Goal: Complete application form

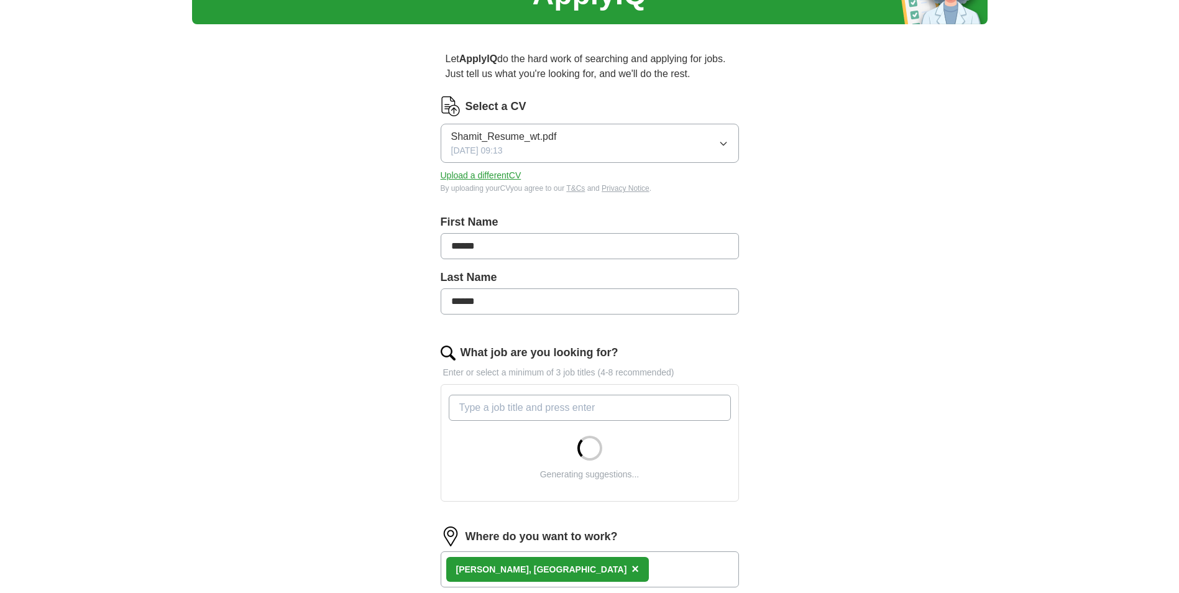
scroll to position [186, 0]
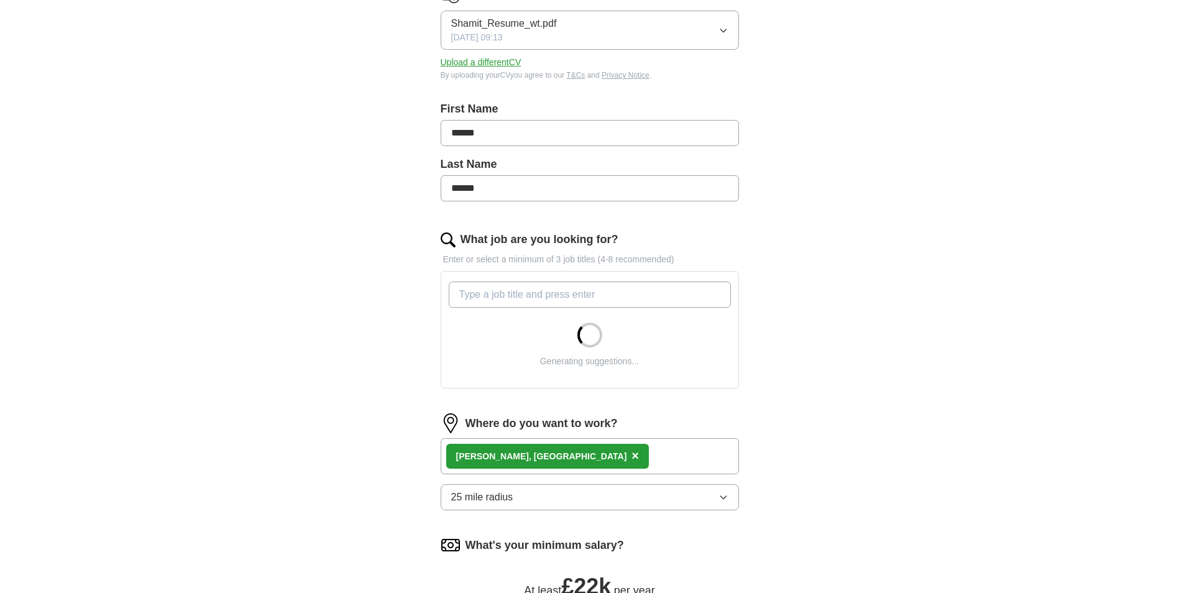
click at [639, 285] on input "What job are you looking for?" at bounding box center [590, 295] width 282 height 26
click at [644, 493] on div "Where do you want to work? [PERSON_NAME], [GEOGRAPHIC_DATA] × 25 mile radius" at bounding box center [590, 466] width 298 height 107
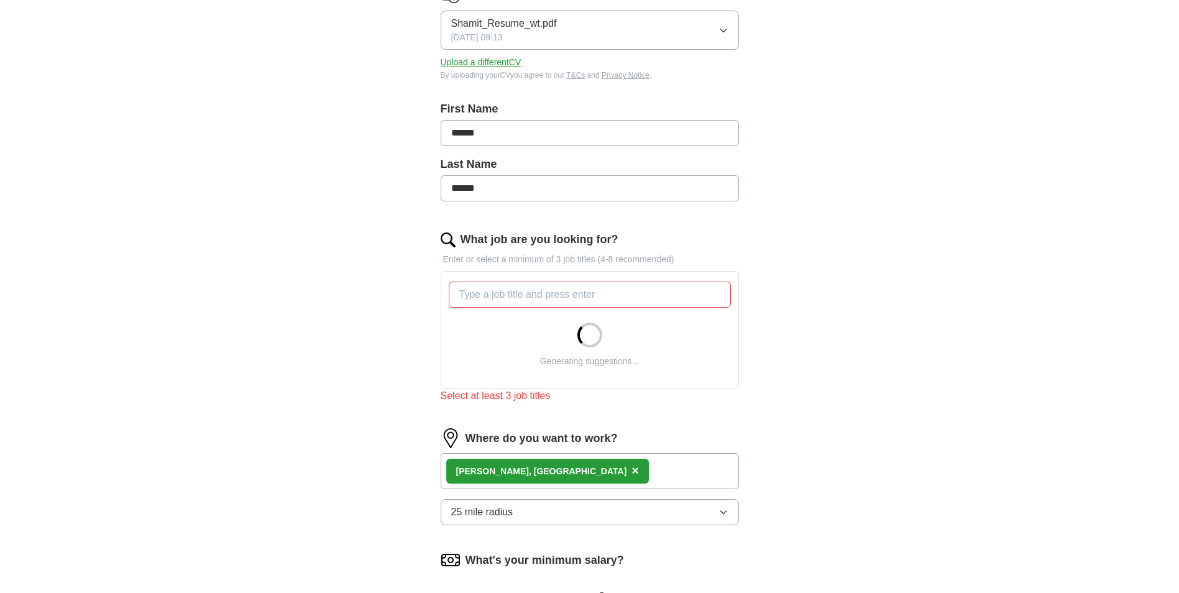
click at [637, 510] on button "25 mile radius" at bounding box center [590, 512] width 298 height 26
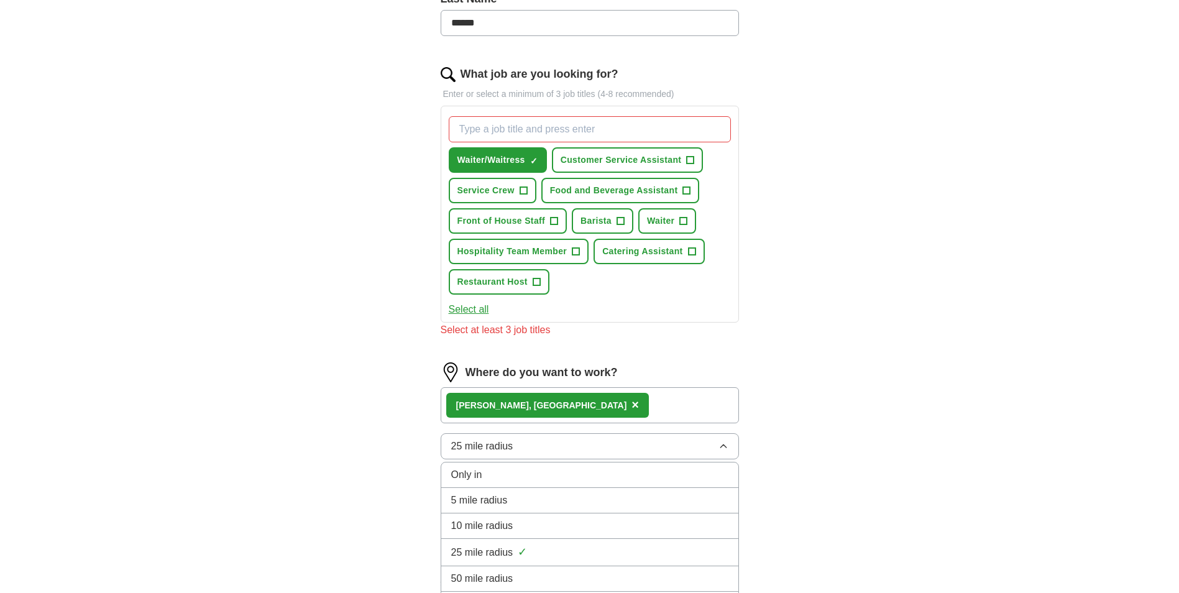
scroll to position [373, 0]
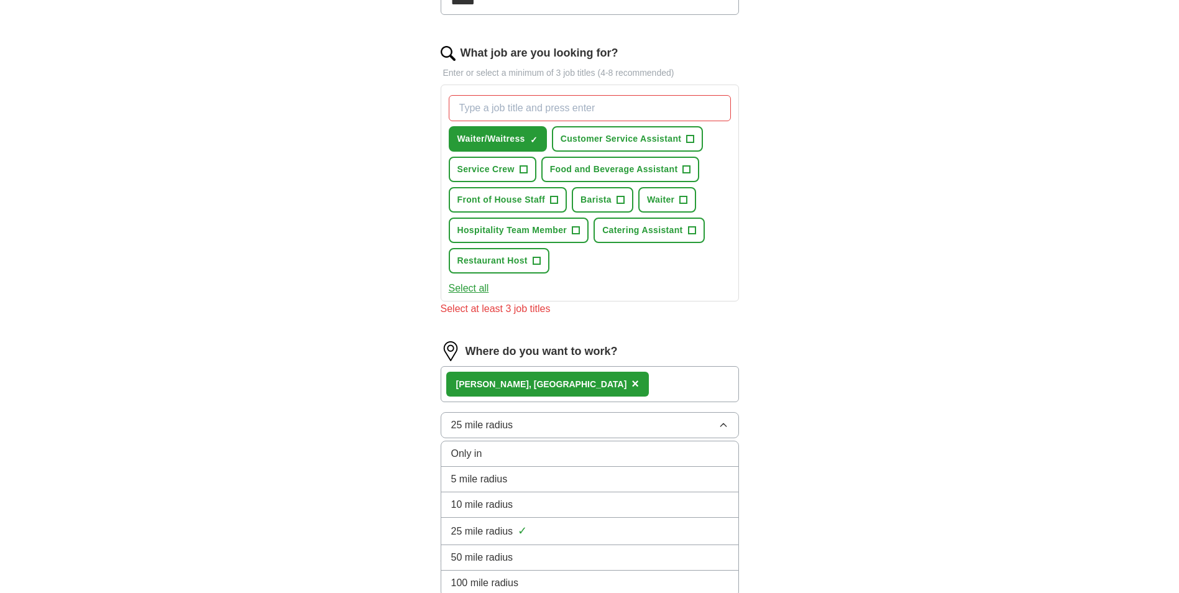
click at [624, 495] on li "10 mile radius" at bounding box center [589, 504] width 297 height 25
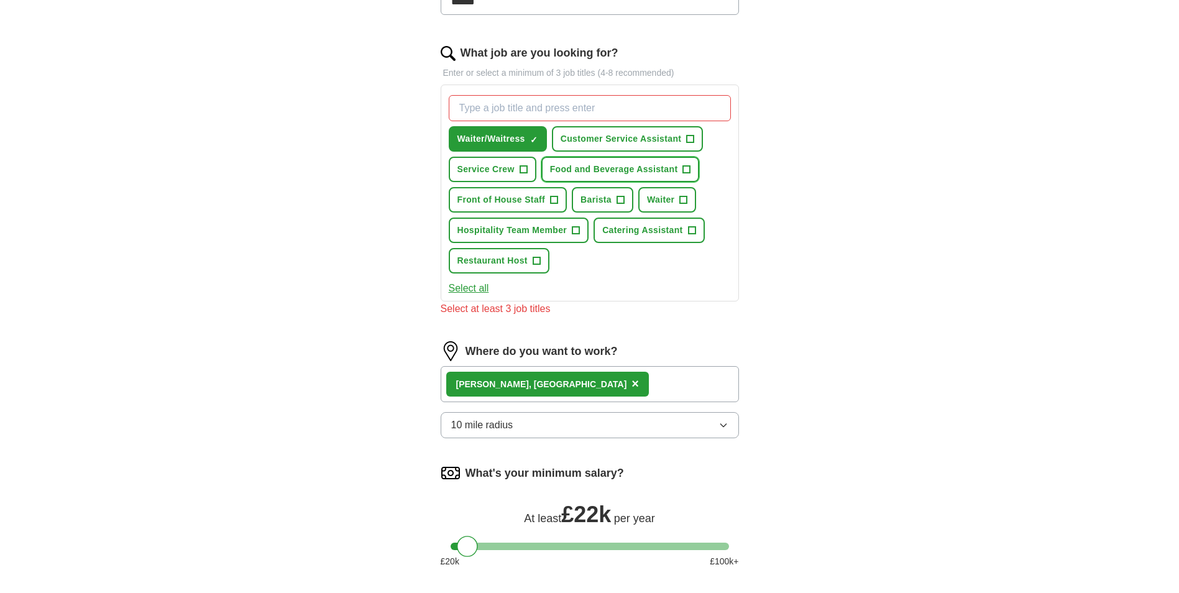
click at [625, 167] on span "Food and Beverage Assistant" at bounding box center [614, 169] width 128 height 13
click at [664, 136] on span "Customer Service Assistant" at bounding box center [621, 138] width 121 height 13
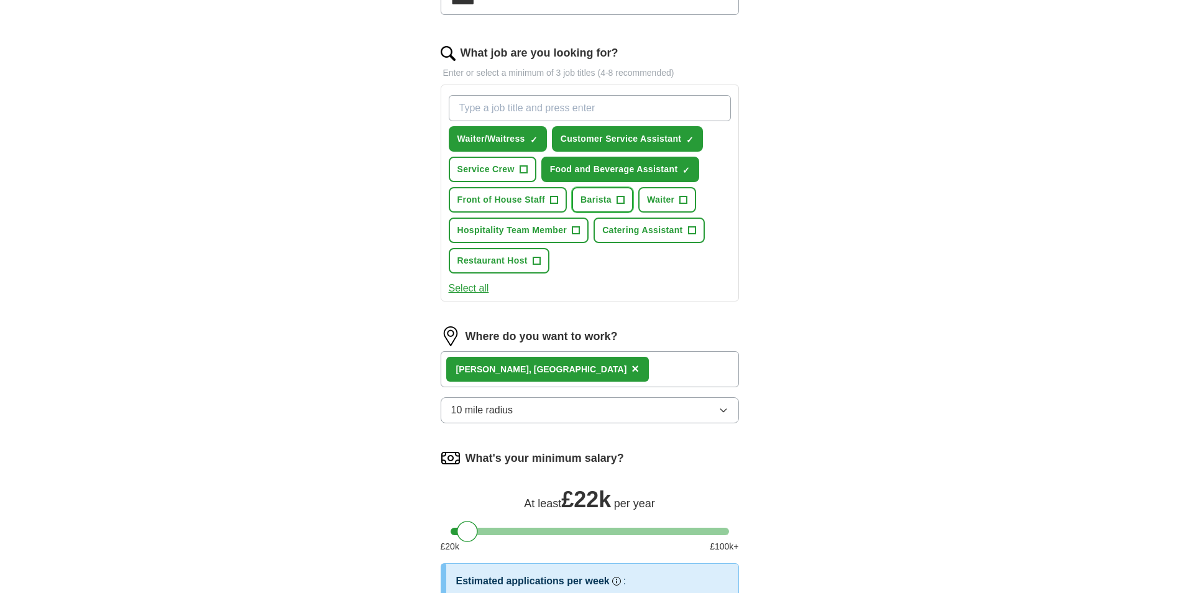
click at [621, 195] on span "+" at bounding box center [620, 200] width 7 height 10
click at [666, 200] on span "Waiter" at bounding box center [660, 199] width 27 height 13
click at [645, 236] on span "Catering Assistant" at bounding box center [642, 230] width 80 height 13
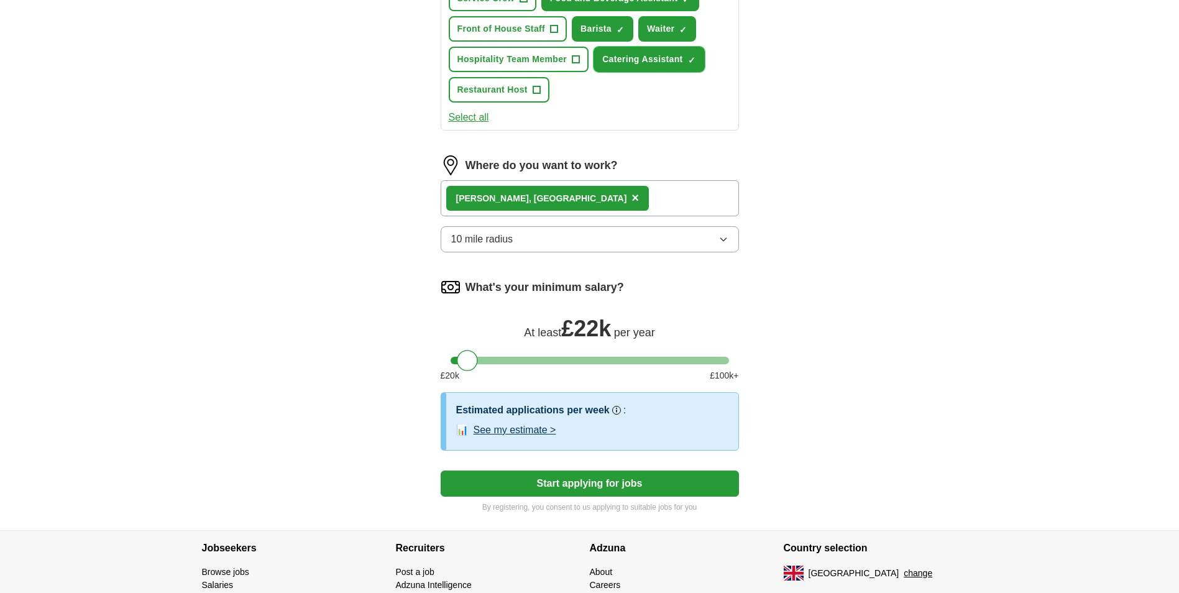
scroll to position [620, 0]
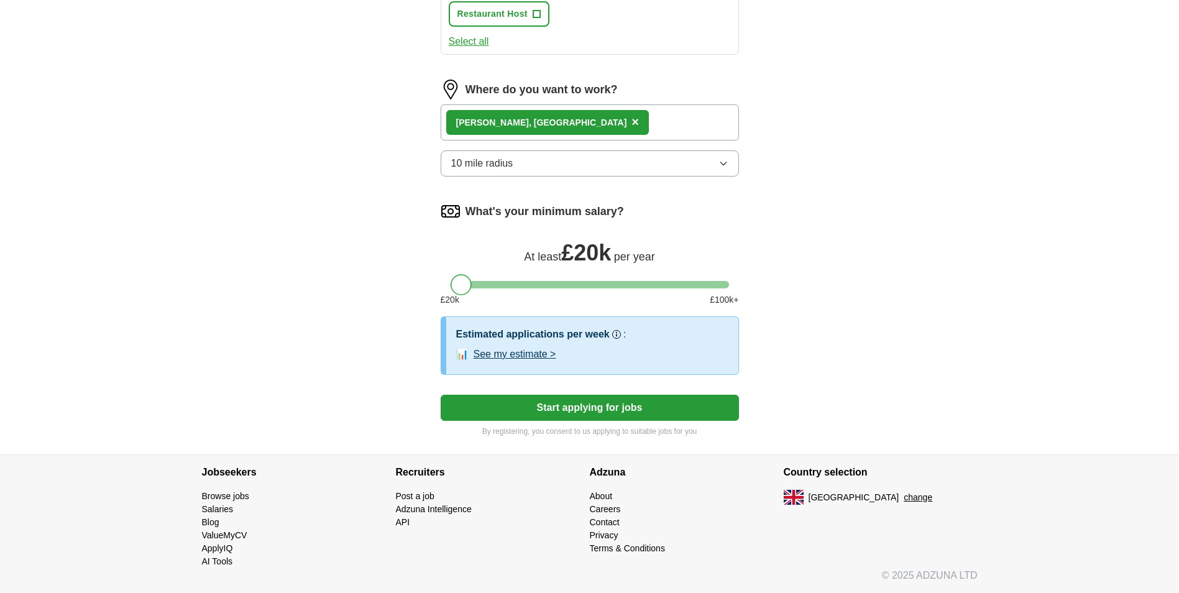
drag, startPoint x: 467, startPoint y: 288, endPoint x: 445, endPoint y: 285, distance: 22.6
click at [445, 285] on div at bounding box center [590, 284] width 298 height 7
drag, startPoint x: 458, startPoint y: 287, endPoint x: 451, endPoint y: 287, distance: 6.9
click at [451, 287] on div at bounding box center [461, 284] width 21 height 21
click at [518, 397] on button "Start applying for jobs" at bounding box center [590, 408] width 298 height 26
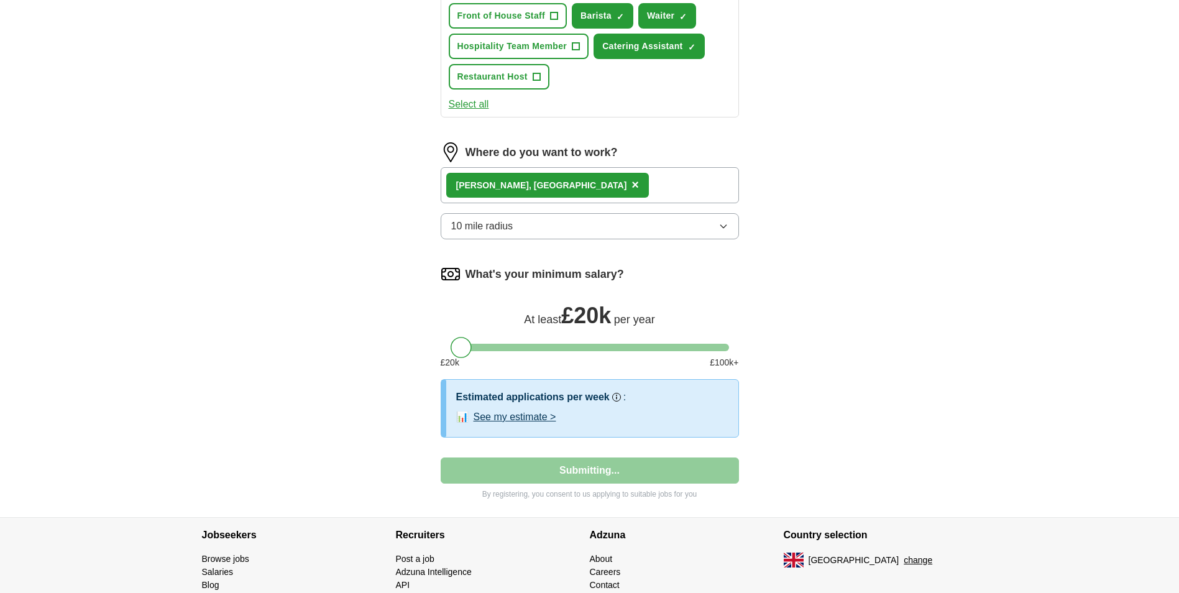
select select "**"
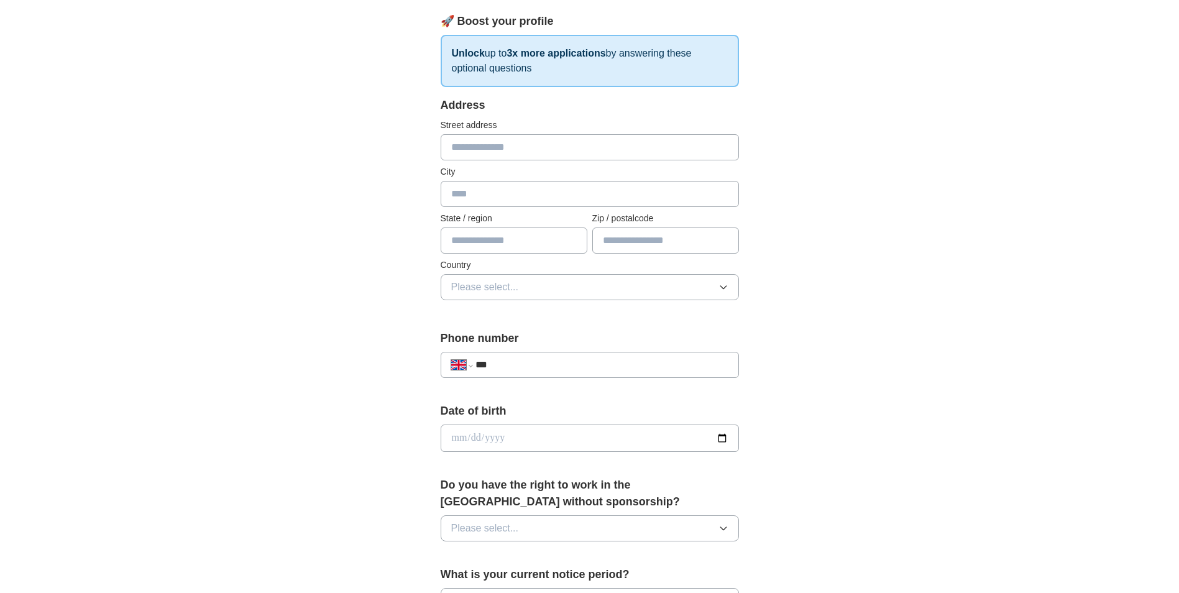
scroll to position [0, 0]
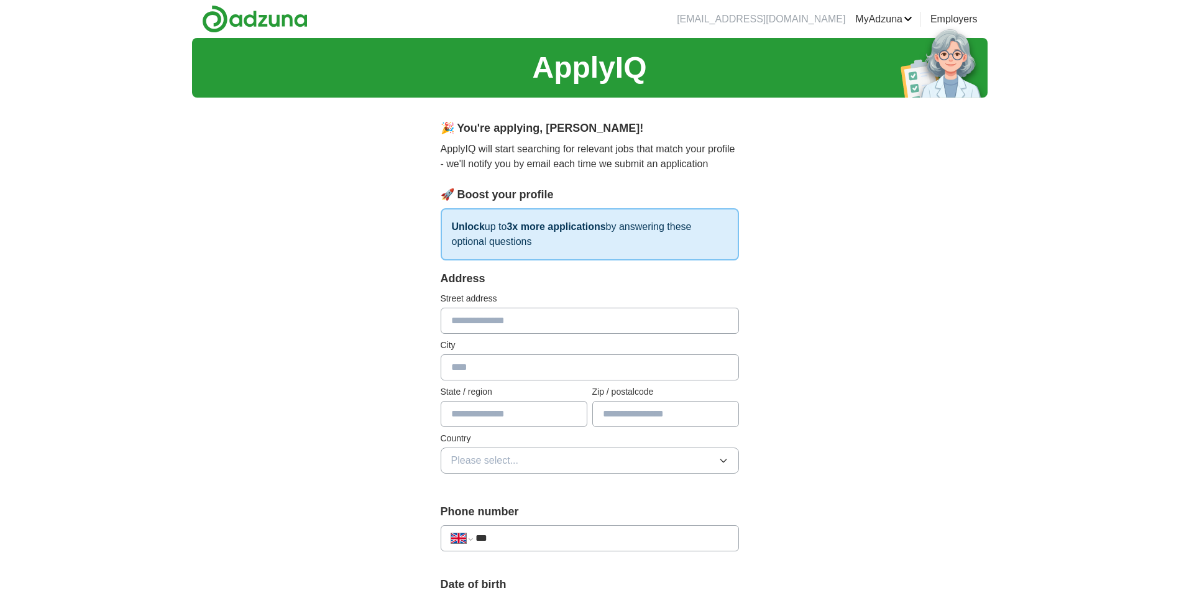
click at [577, 316] on input "text" at bounding box center [590, 321] width 298 height 26
type input "**********"
click at [563, 362] on input "text" at bounding box center [590, 367] width 298 height 26
type input "******"
click at [522, 405] on input "text" at bounding box center [514, 414] width 147 height 26
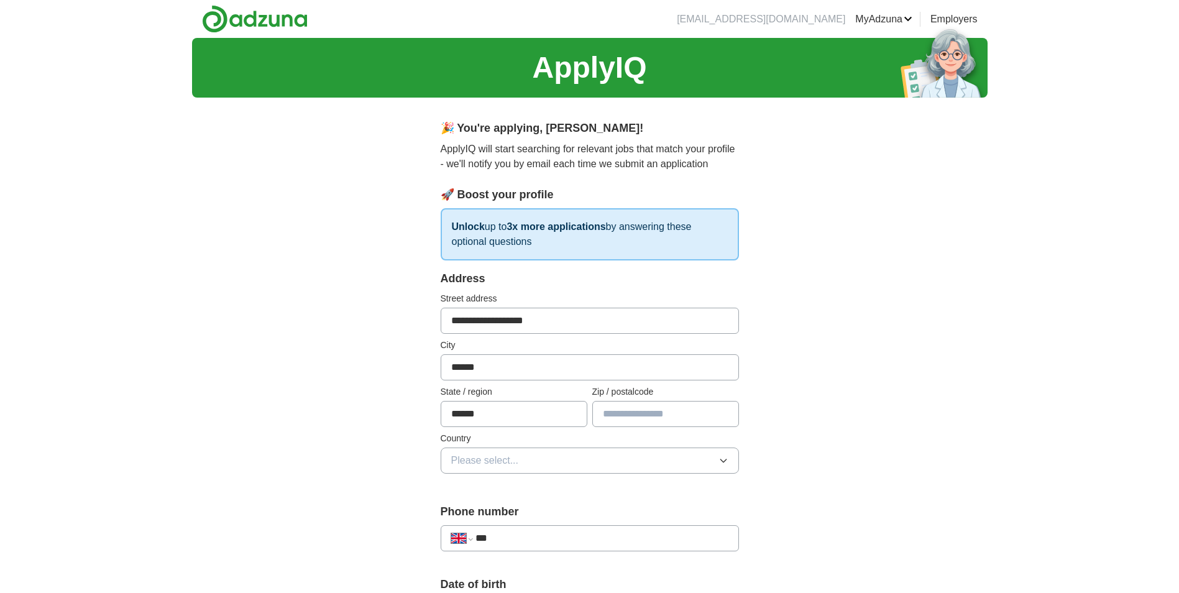
type input "******"
drag, startPoint x: 698, startPoint y: 416, endPoint x: 689, endPoint y: 416, distance: 8.7
click at [697, 416] on input "text" at bounding box center [665, 414] width 147 height 26
type input "*******"
click at [659, 453] on button "Please select..." at bounding box center [590, 461] width 298 height 26
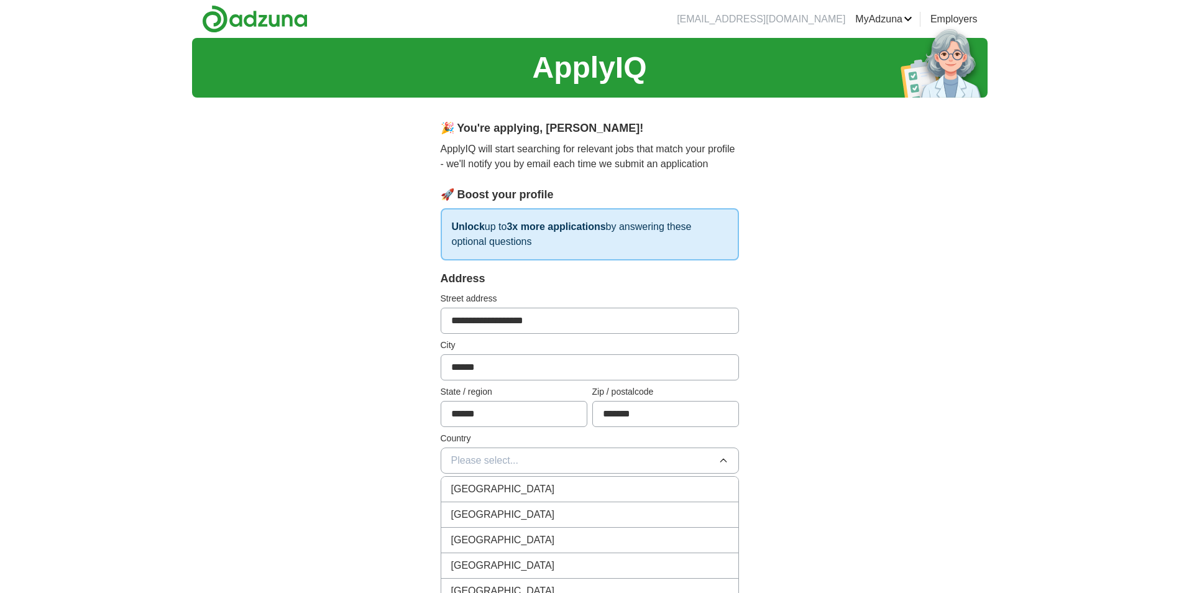
click at [636, 496] on li "[GEOGRAPHIC_DATA]" at bounding box center [589, 489] width 297 height 25
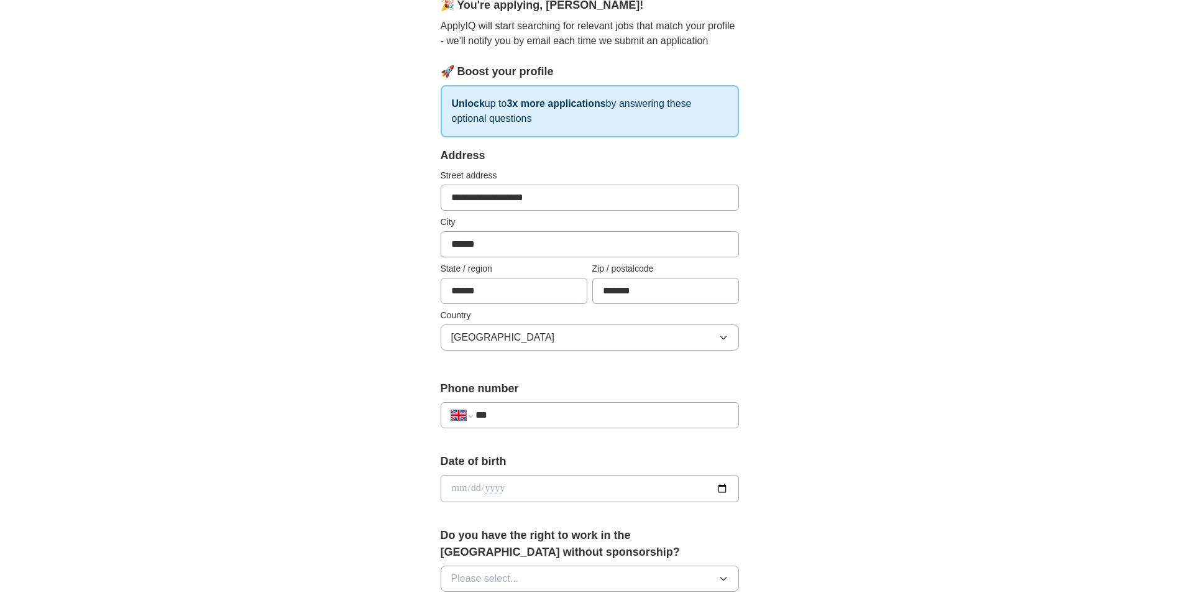
scroll to position [124, 0]
click at [628, 403] on div "**********" at bounding box center [590, 414] width 298 height 26
click at [623, 416] on input "***" at bounding box center [602, 414] width 252 height 15
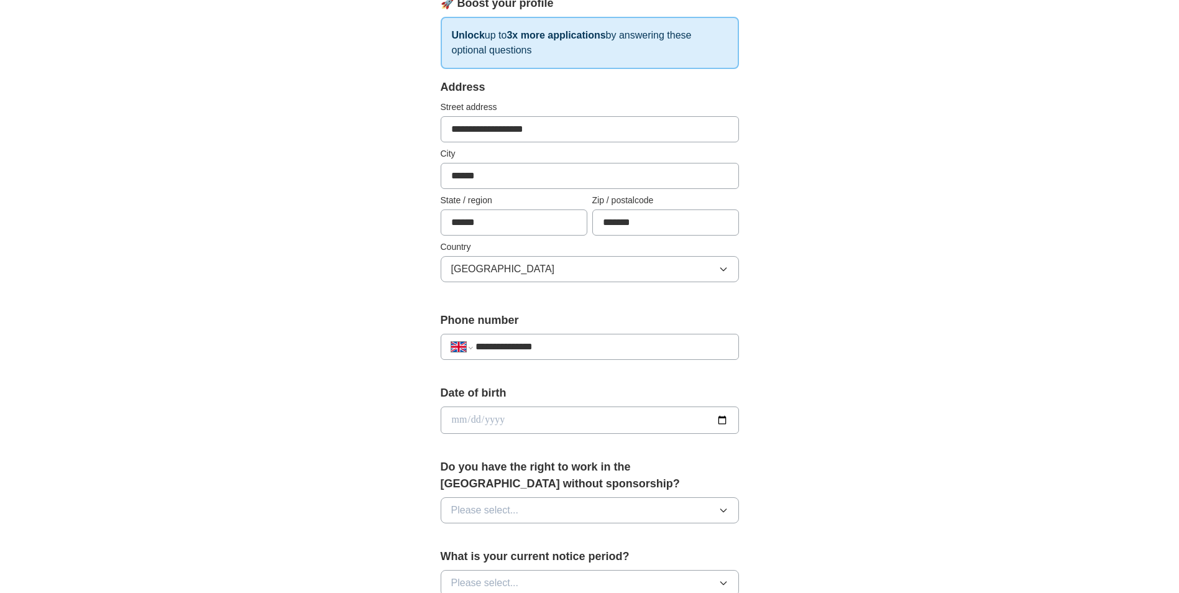
scroll to position [249, 0]
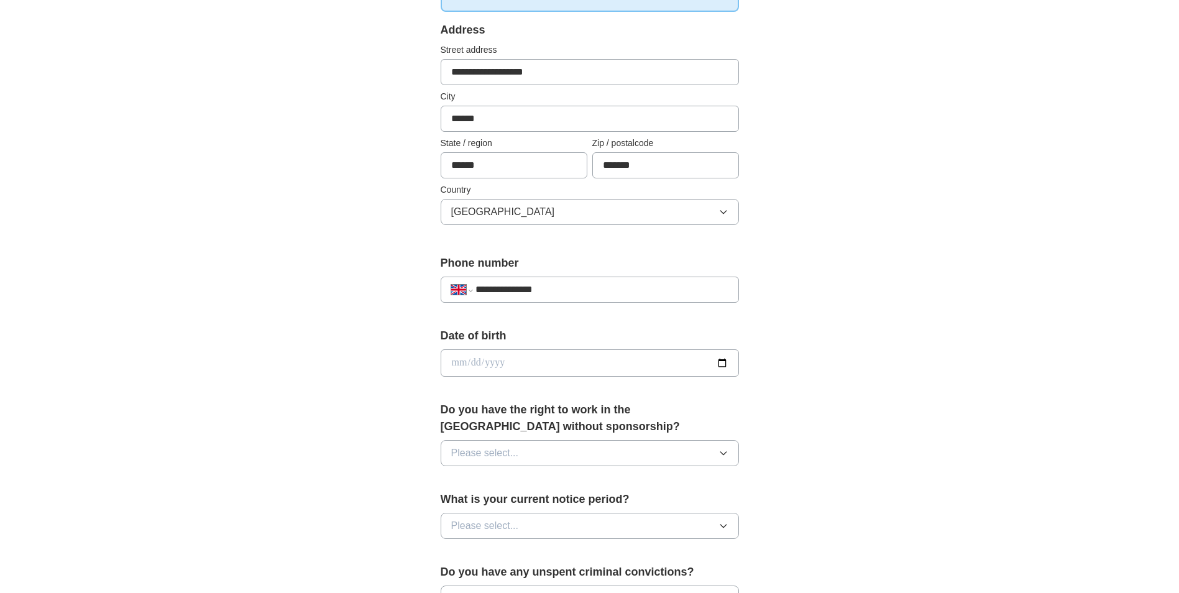
type input "**********"
click at [585, 356] on input "date" at bounding box center [590, 362] width 298 height 27
click at [720, 364] on input "date" at bounding box center [590, 362] width 298 height 27
type input "**********"
click at [568, 458] on button "Please select..." at bounding box center [590, 453] width 298 height 26
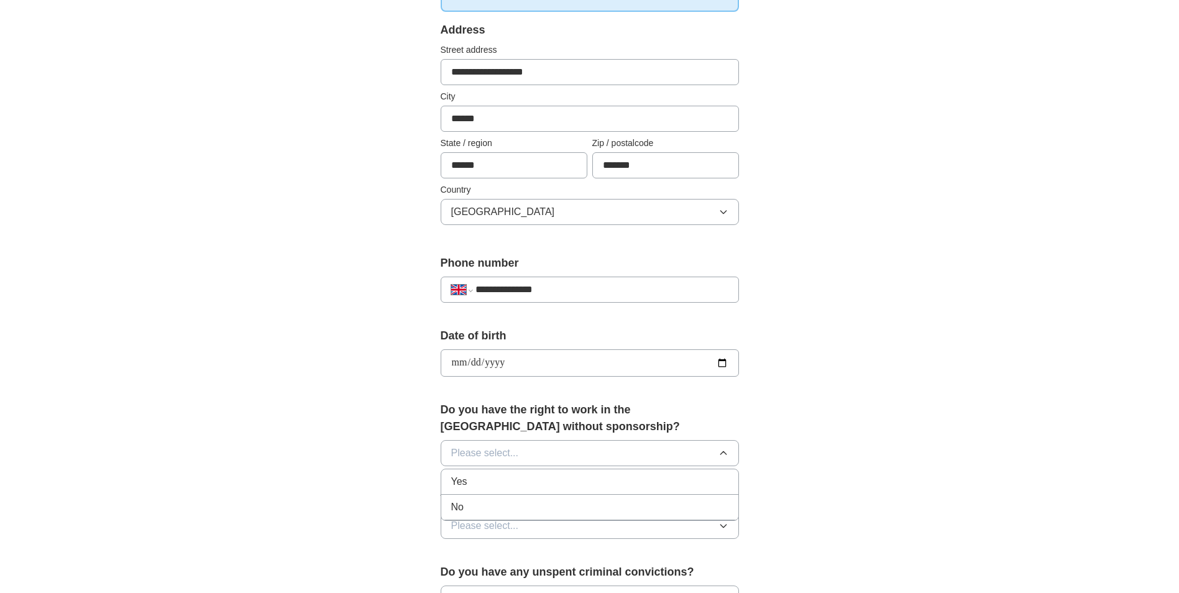
click at [564, 479] on div "Yes" at bounding box center [589, 481] width 277 height 15
click at [587, 519] on button "Please select..." at bounding box center [590, 526] width 298 height 26
click at [591, 546] on li "None" at bounding box center [589, 554] width 297 height 25
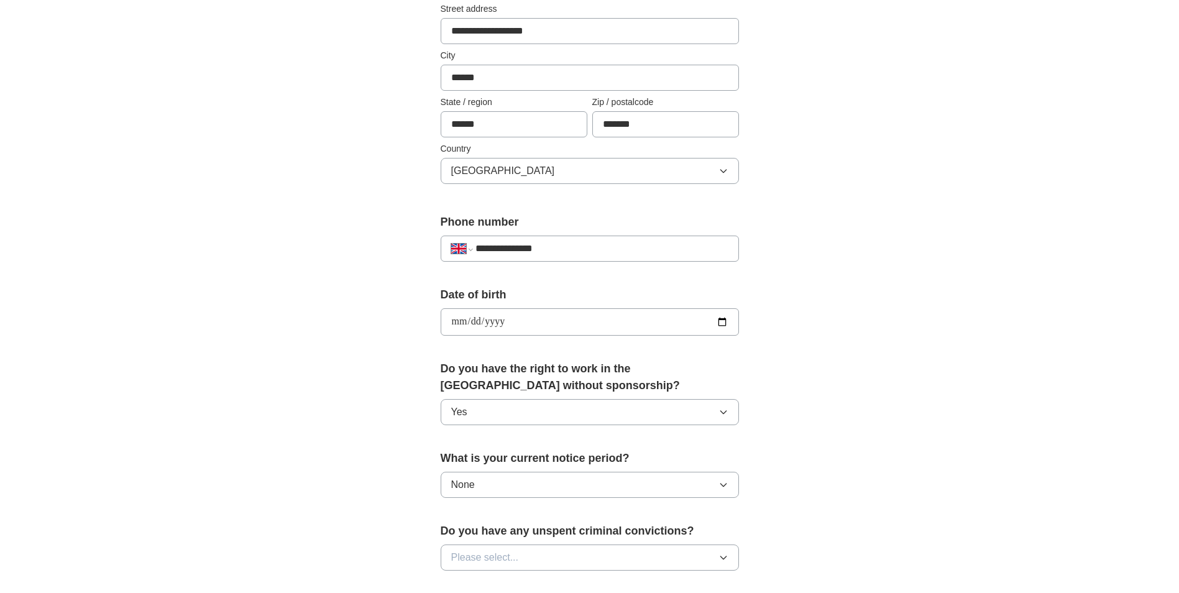
scroll to position [311, 0]
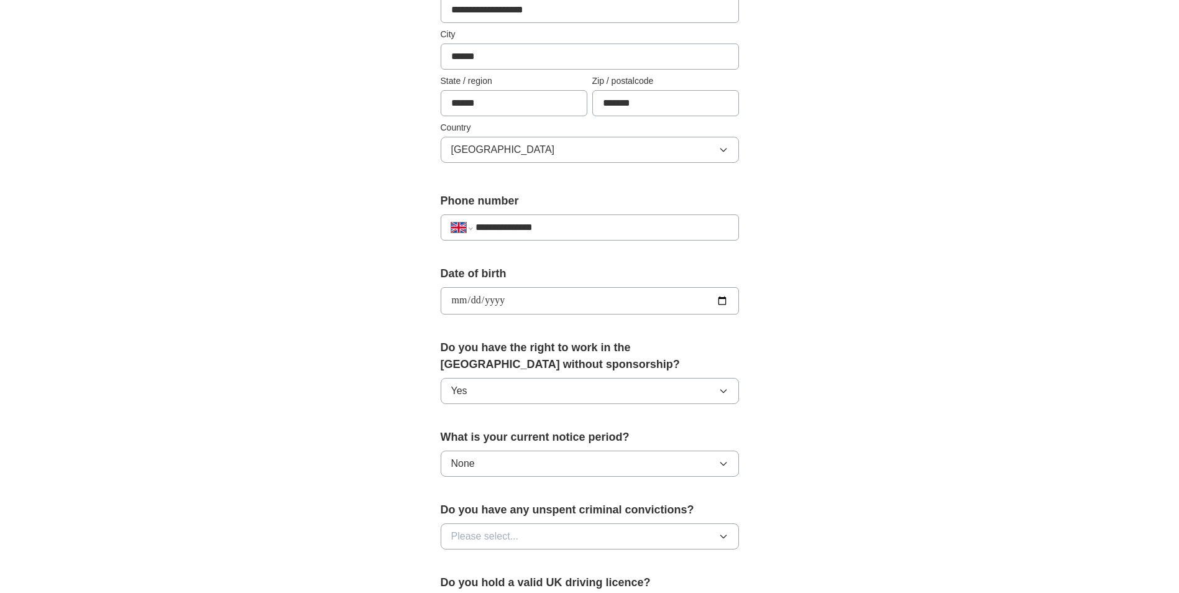
click at [592, 533] on button "Please select..." at bounding box center [590, 536] width 298 height 26
click at [602, 582] on li "No" at bounding box center [589, 590] width 297 height 25
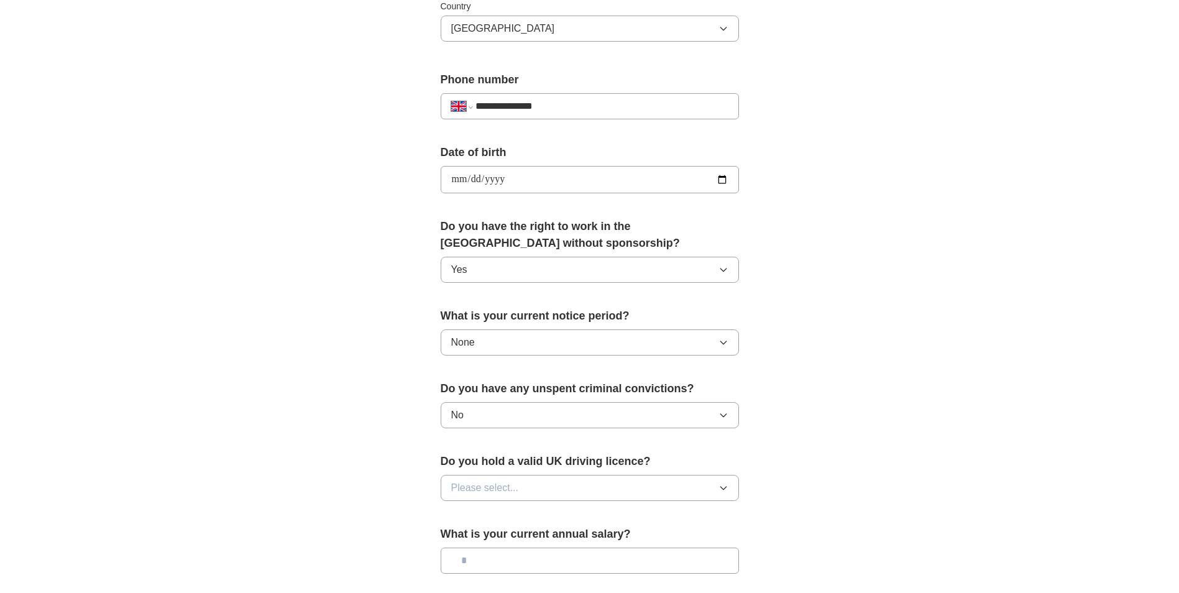
scroll to position [435, 0]
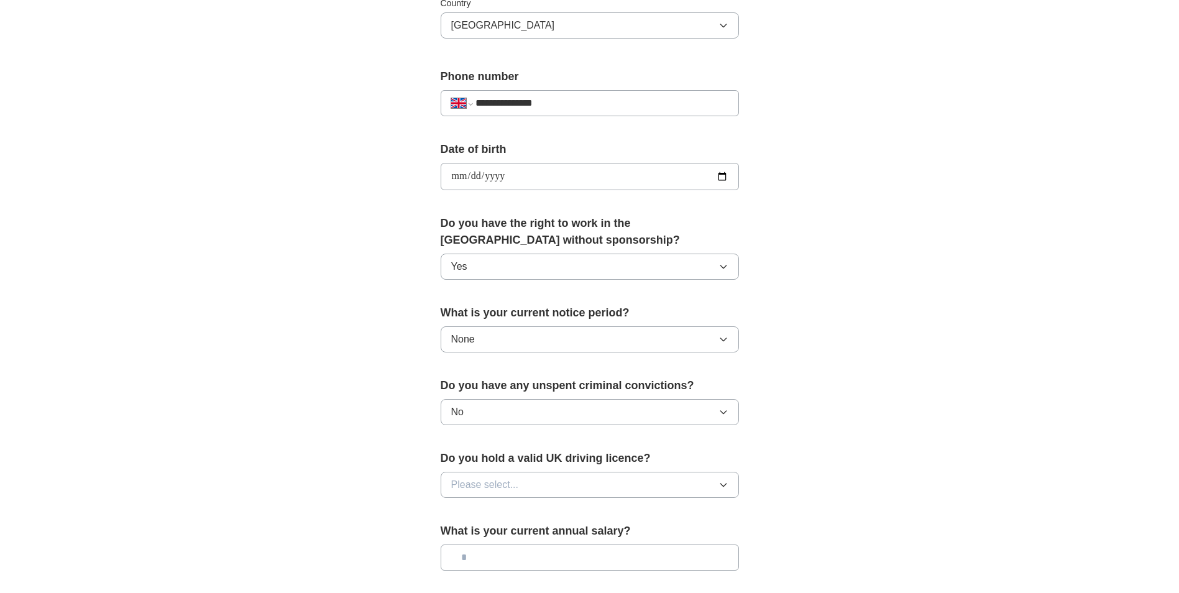
click at [600, 487] on button "Please select..." at bounding box center [590, 485] width 298 height 26
click at [593, 528] on li "No" at bounding box center [589, 539] width 297 height 25
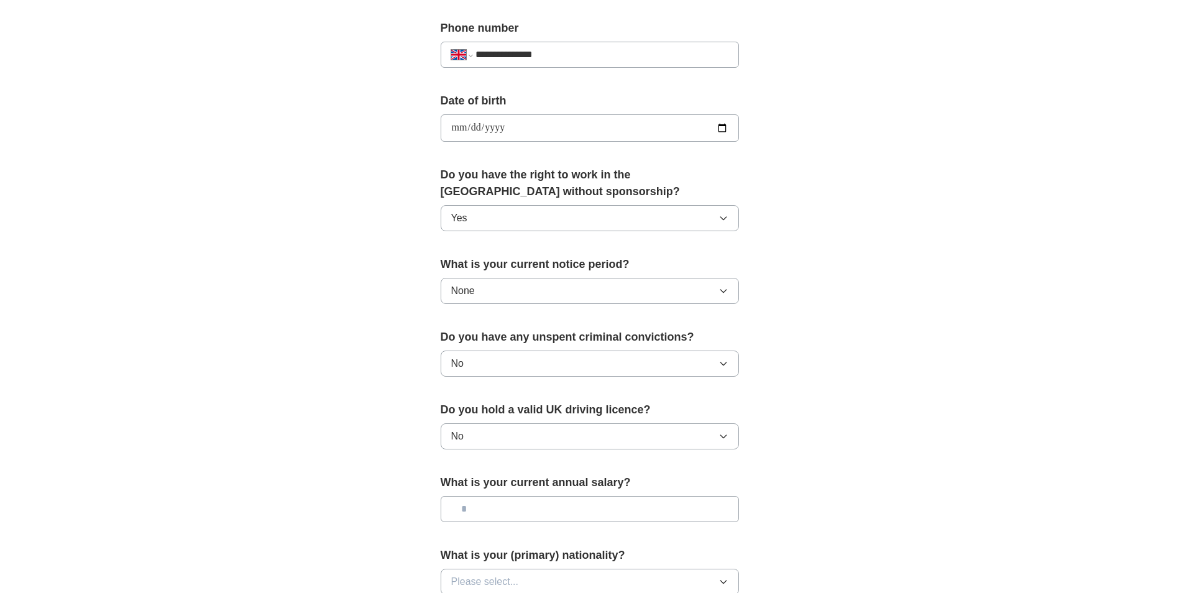
scroll to position [559, 0]
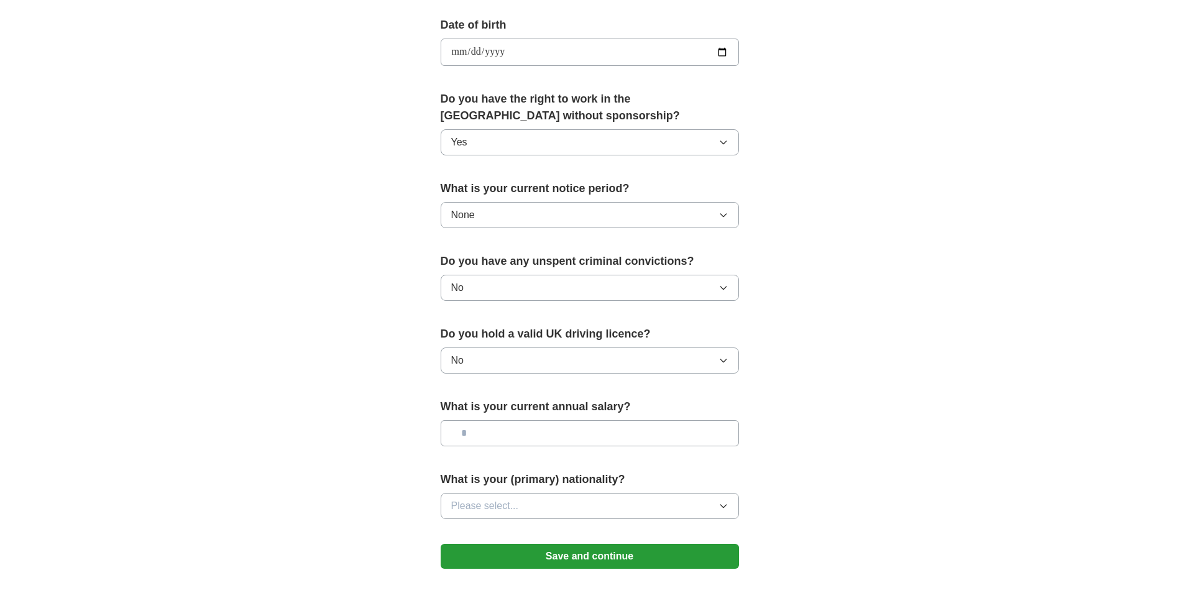
click at [590, 497] on button "Please select..." at bounding box center [590, 506] width 298 height 26
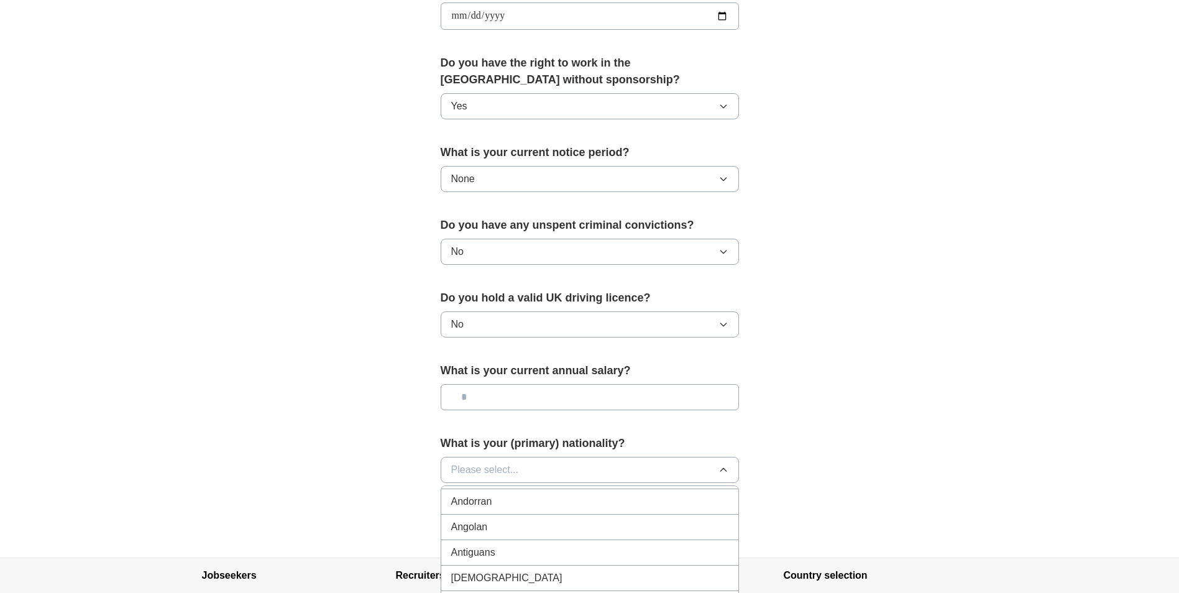
scroll to position [622, 0]
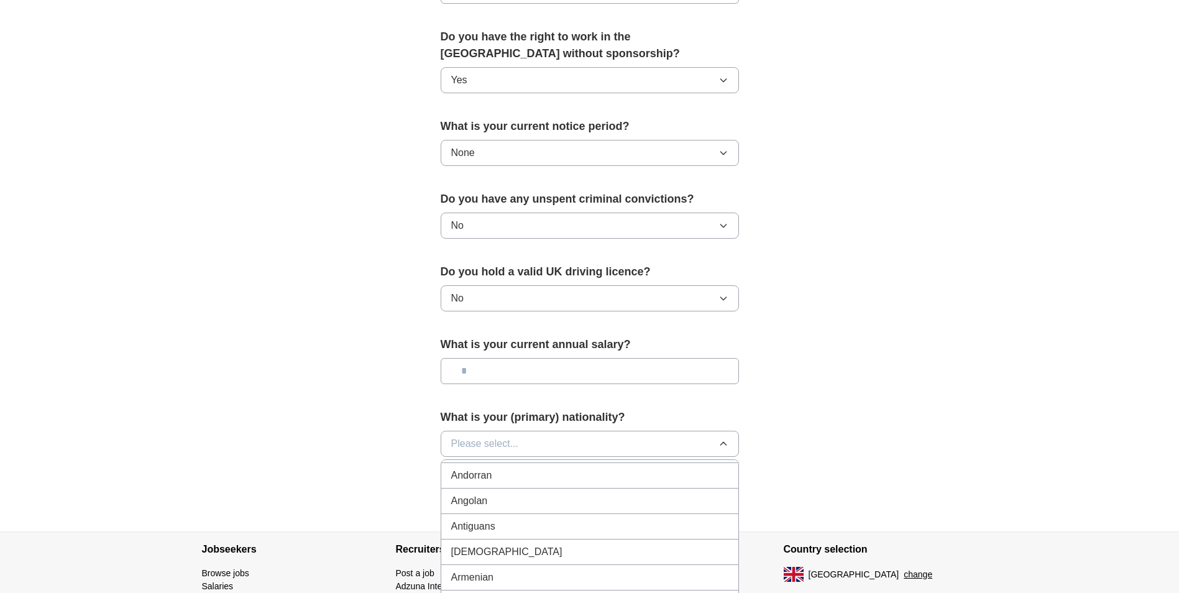
click at [587, 443] on button "Please select..." at bounding box center [590, 444] width 298 height 26
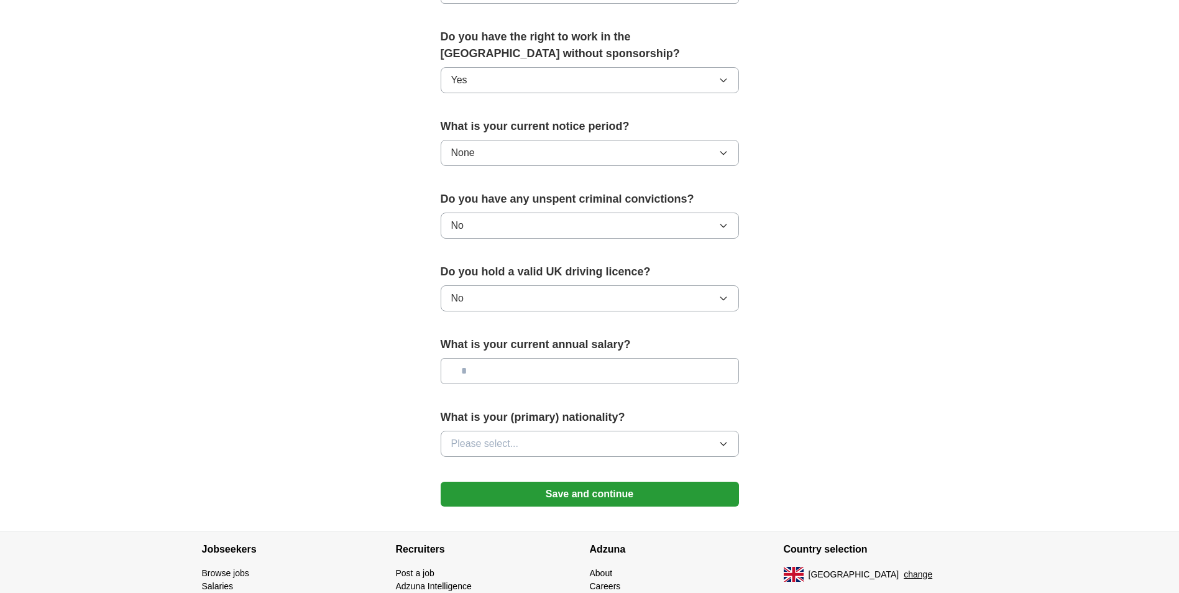
click at [585, 443] on button "Please select..." at bounding box center [590, 444] width 298 height 26
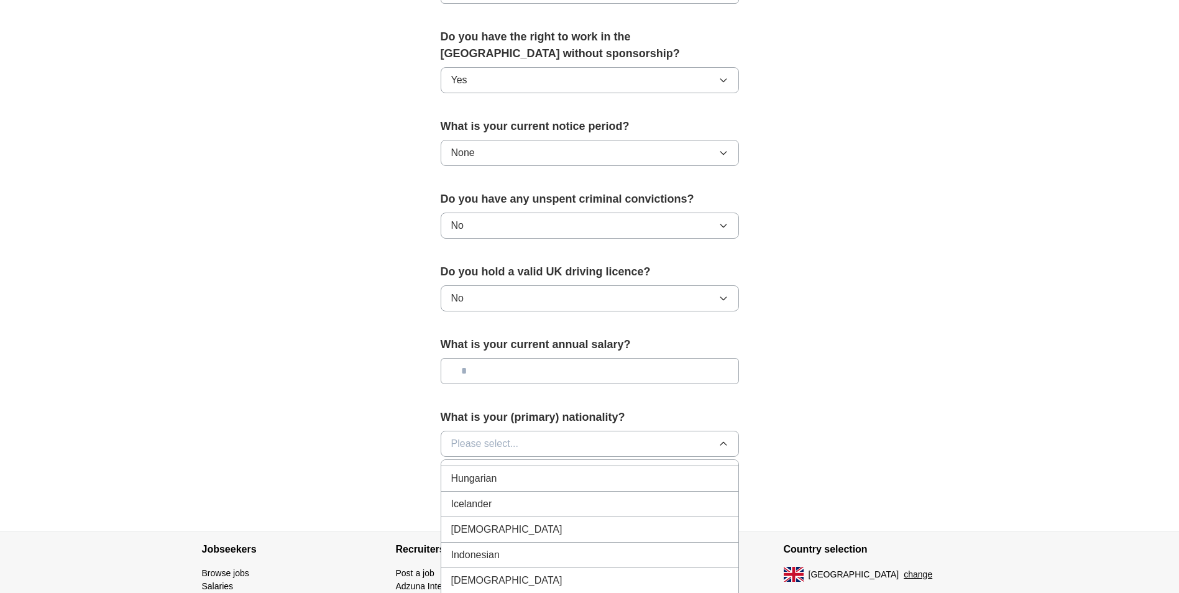
scroll to position [2010, 0]
click at [694, 507] on div "[DEMOGRAPHIC_DATA]" at bounding box center [589, 501] width 277 height 15
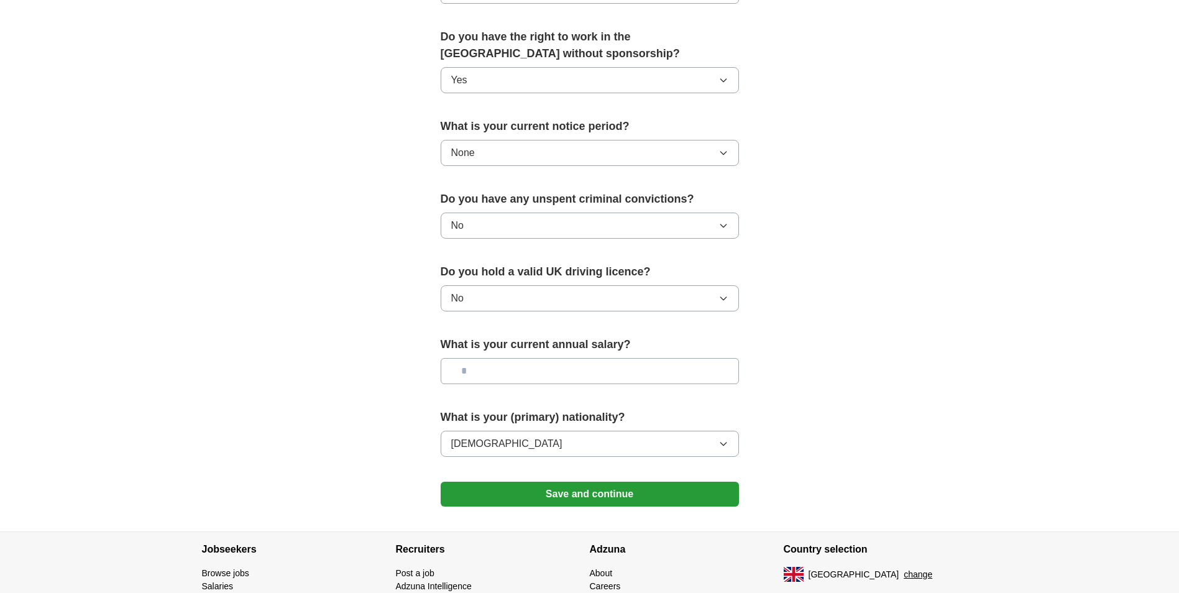
click at [678, 500] on button "Save and continue" at bounding box center [590, 494] width 298 height 25
